Goal: Task Accomplishment & Management: Complete application form

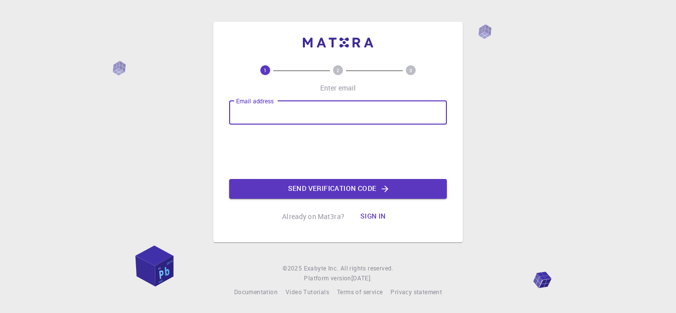
type input "[EMAIL_ADDRESS][DOMAIN_NAME]"
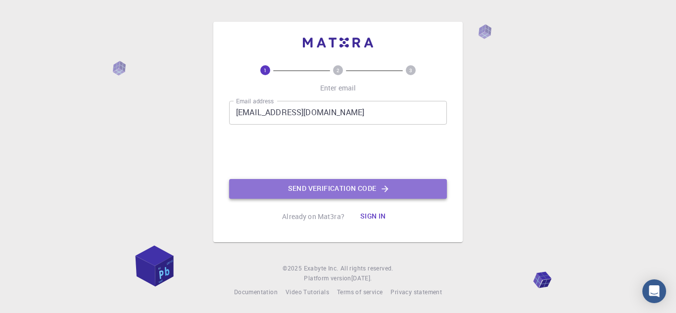
click at [290, 187] on button "Send verification code" at bounding box center [338, 189] width 218 height 20
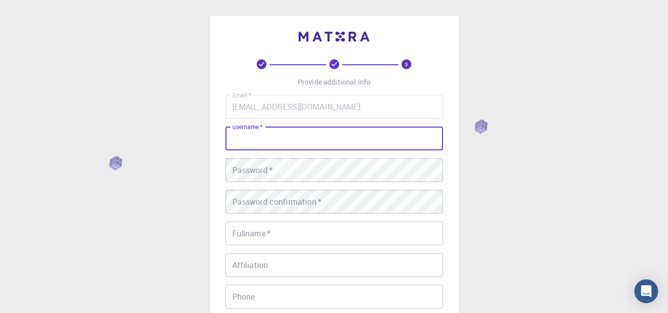
click at [304, 143] on input "username   *" at bounding box center [335, 139] width 218 height 24
type input "k"
type input "jhareed17"
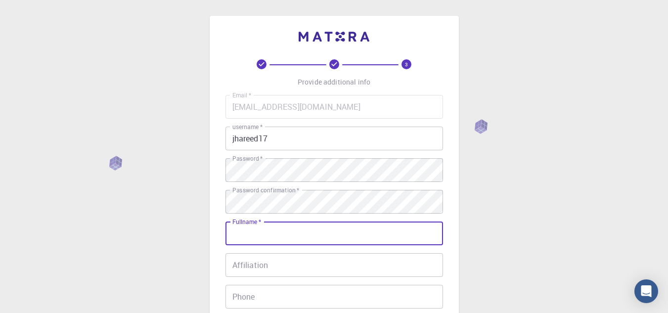
click at [288, 240] on input "Fullname   *" at bounding box center [335, 234] width 218 height 24
type input "m"
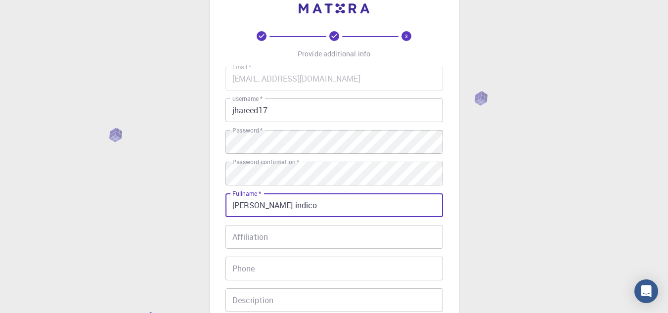
scroll to position [148, 0]
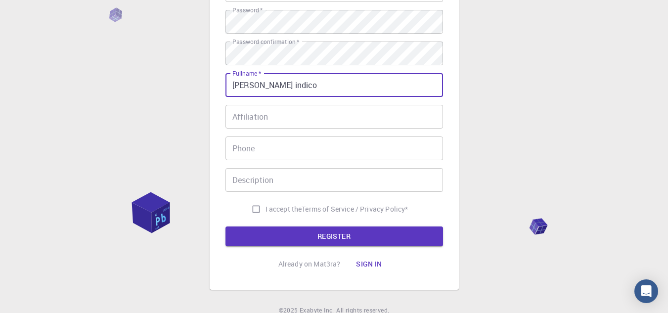
type input "[PERSON_NAME] indico"
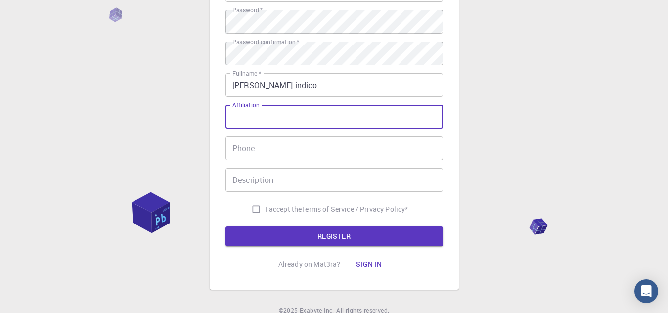
click at [266, 113] on input "Affiliation" at bounding box center [335, 117] width 218 height 24
click at [249, 206] on input "I accept the Terms of Service / Privacy Policy *" at bounding box center [256, 209] width 19 height 19
checkbox input "true"
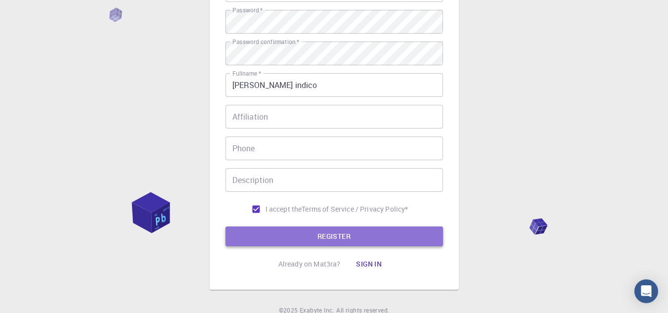
click at [257, 229] on button "REGISTER" at bounding box center [335, 237] width 218 height 20
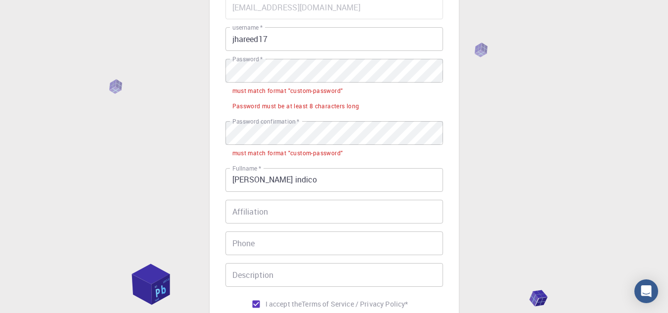
scroll to position [99, 0]
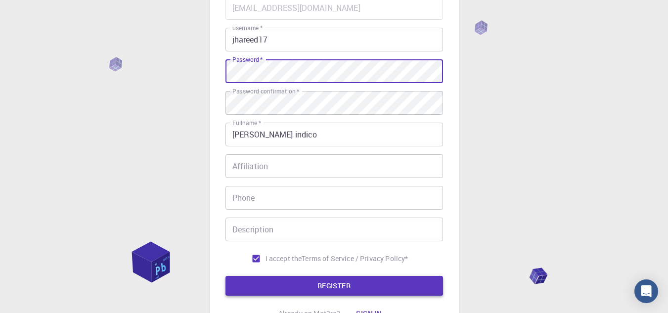
click at [290, 287] on button "REGISTER" at bounding box center [335, 286] width 218 height 20
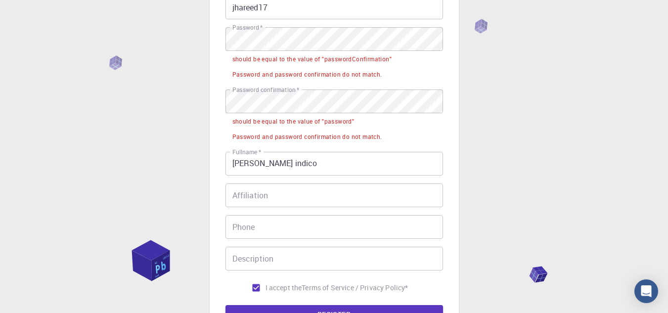
scroll to position [148, 0]
